Goal: Transaction & Acquisition: Purchase product/service

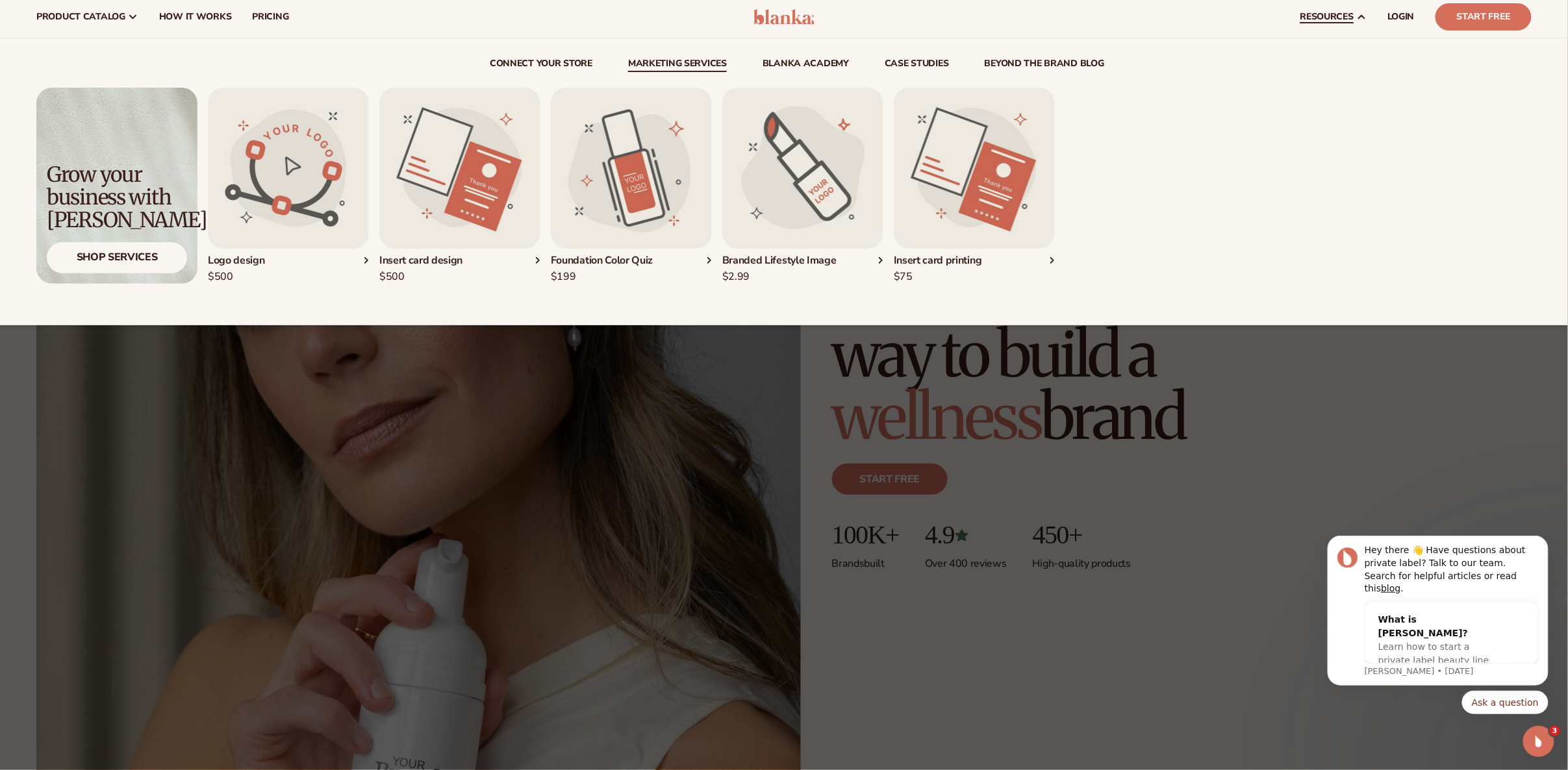
scroll to position [26, 0]
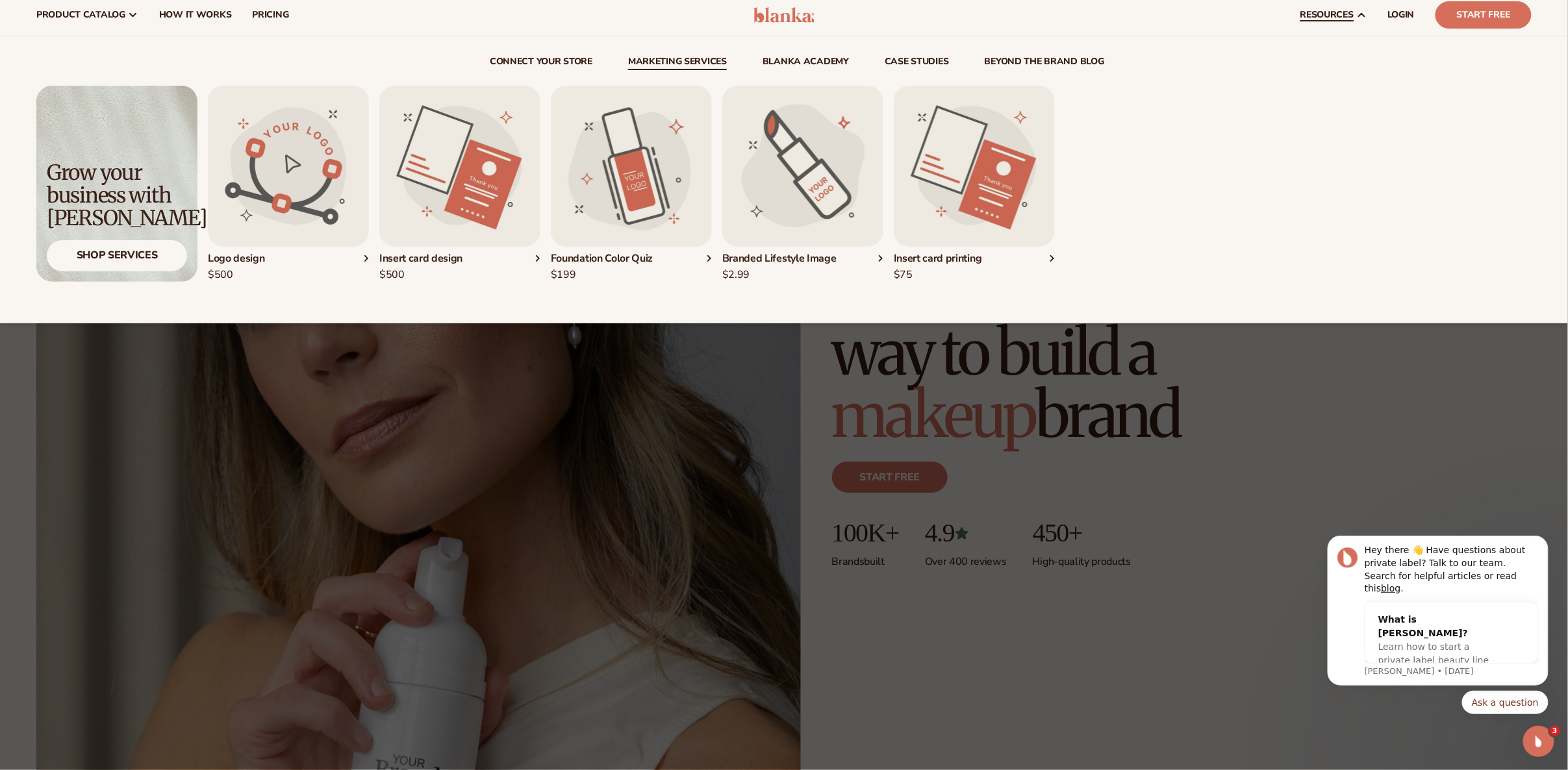
click at [667, 65] on link "Marketing services" at bounding box center [677, 64] width 99 height 13
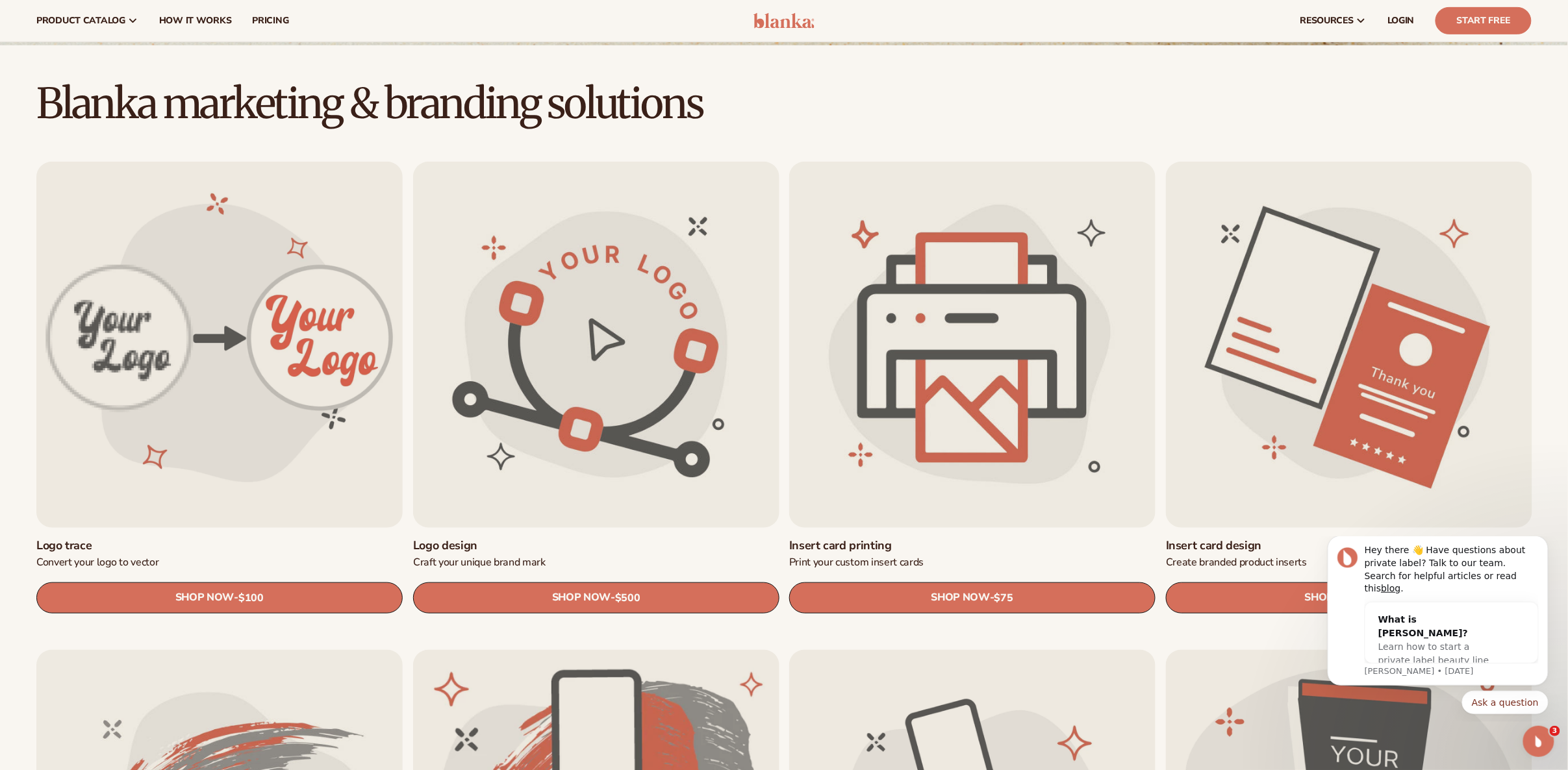
scroll to position [167, 0]
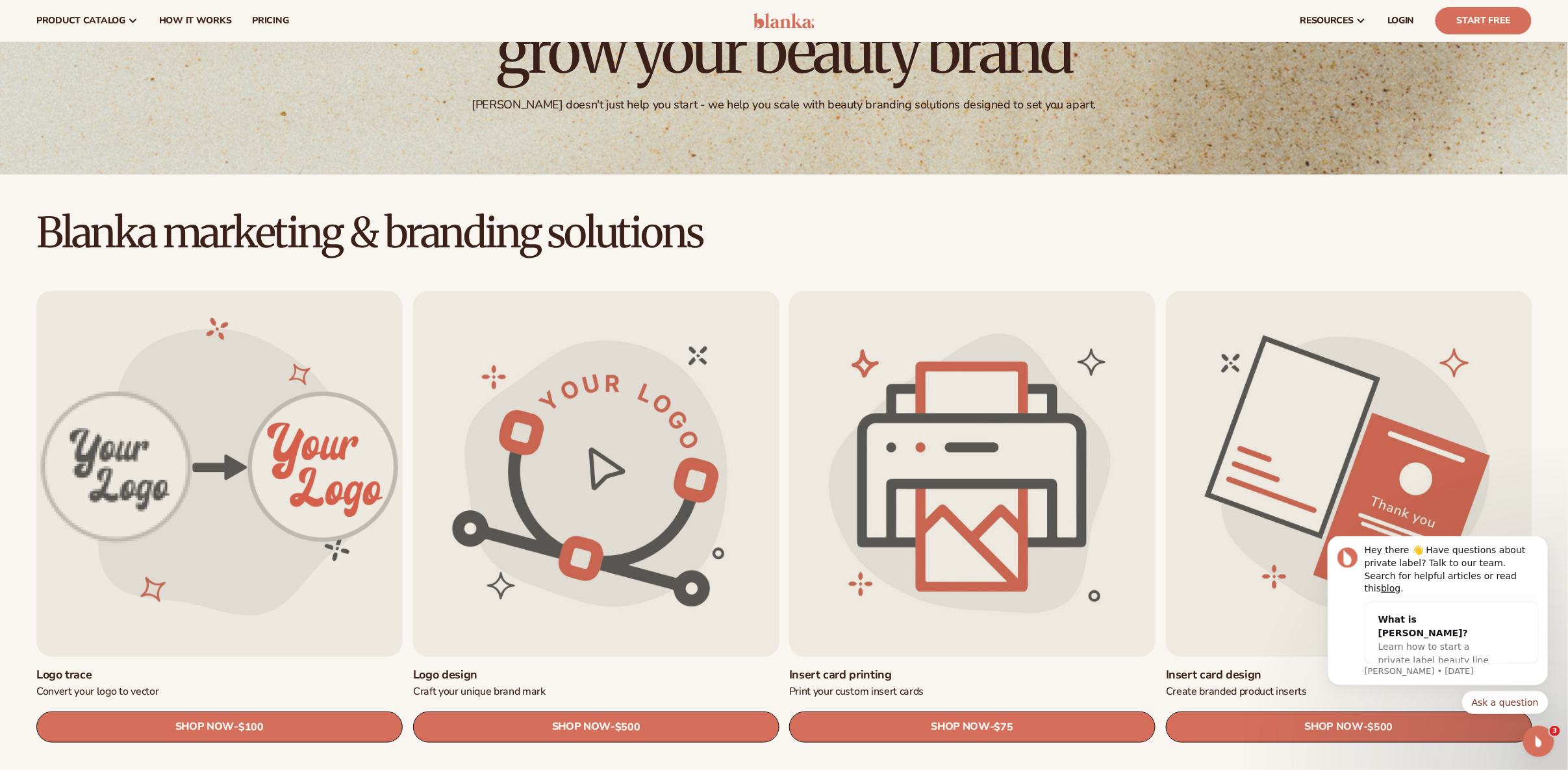
click at [263, 667] on link "Logo trace" at bounding box center [220, 675] width 366 height 15
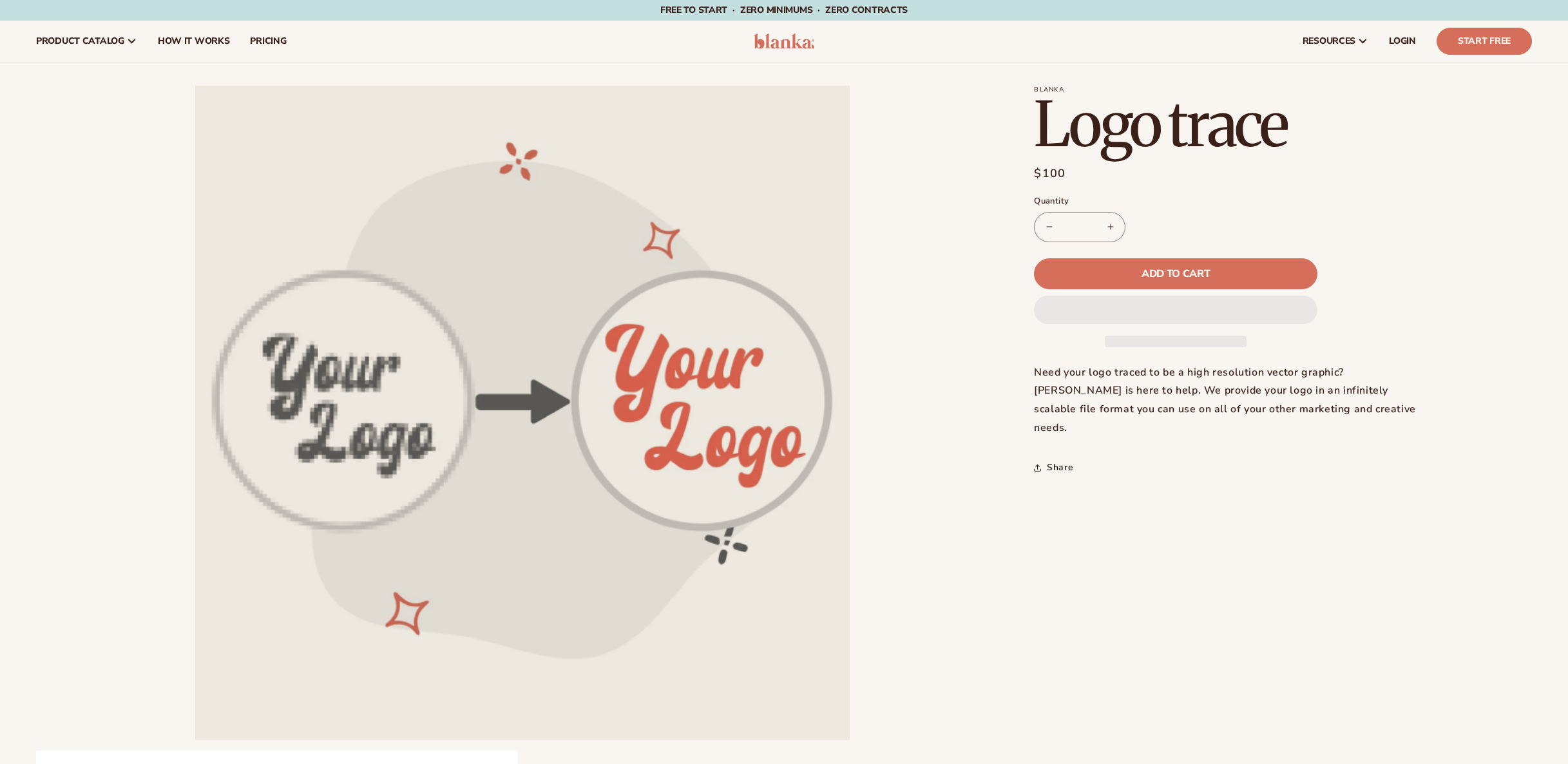
click at [196, 740] on button "Open media 1 in modal" at bounding box center [196, 740] width 0 height 0
